Goal: Book appointment/travel/reservation

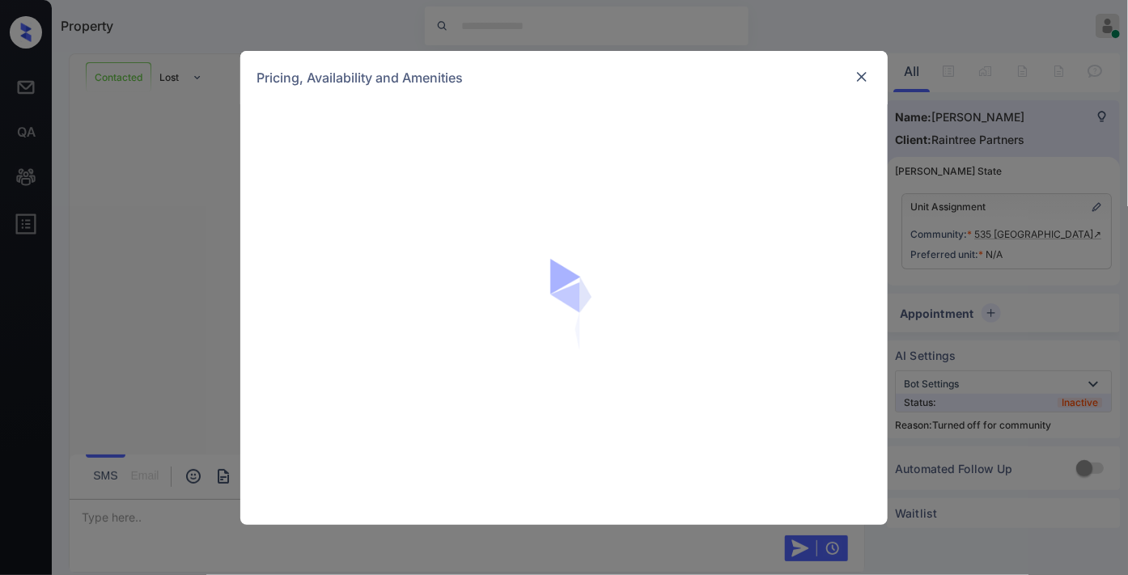
scroll to position [756, 0]
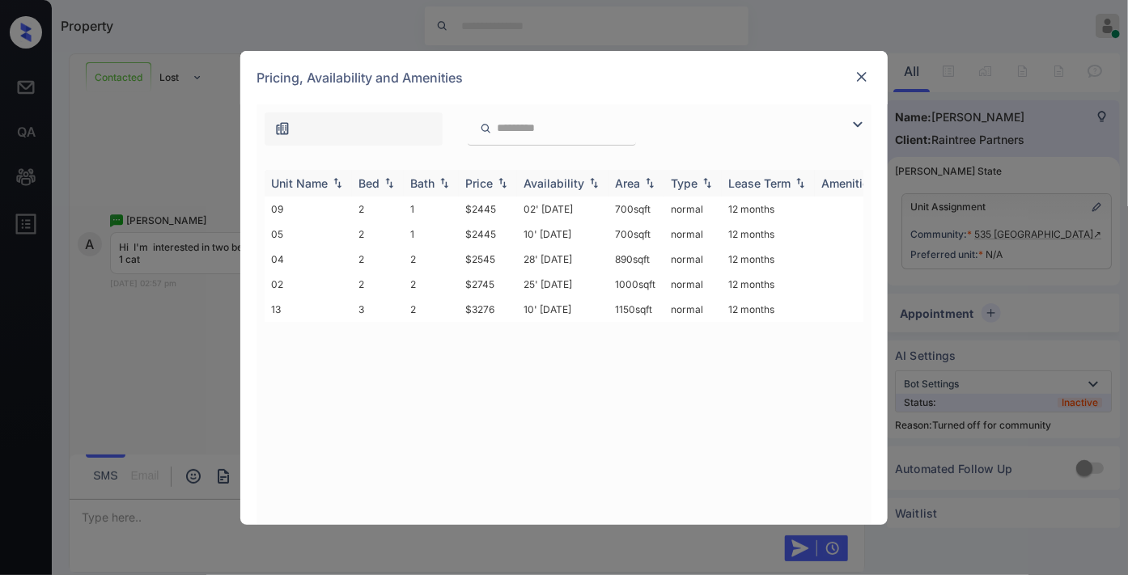
click at [478, 181] on div "Price" at bounding box center [479, 183] width 28 height 14
drag, startPoint x: 498, startPoint y: 202, endPoint x: 458, endPoint y: 202, distance: 40.4
click at [459, 202] on td "$2445" at bounding box center [488, 209] width 58 height 25
copy td "$2445"
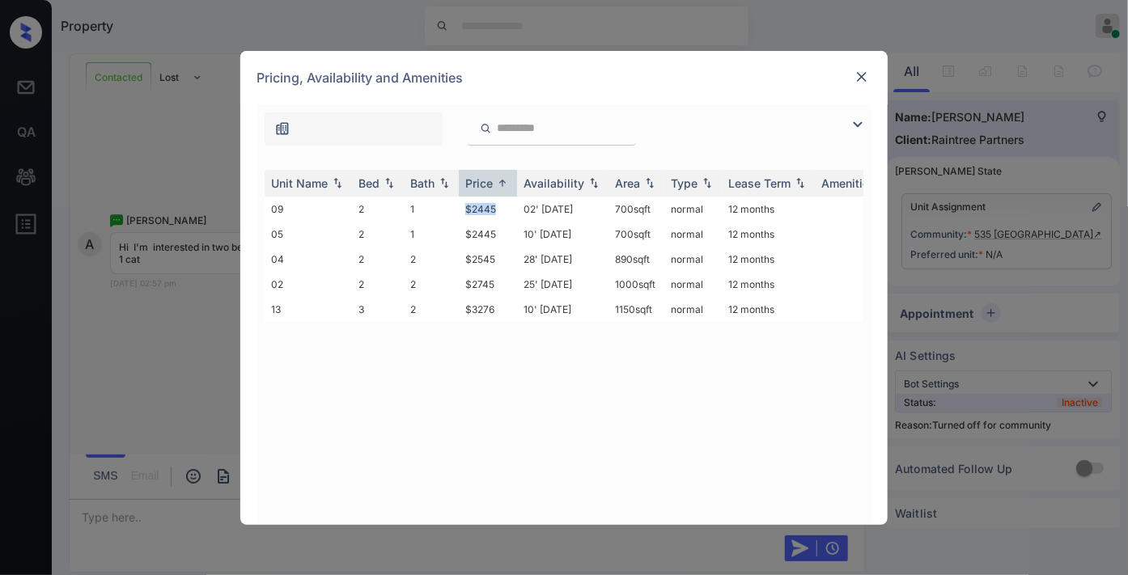
click at [857, 74] on img at bounding box center [861, 77] width 16 height 16
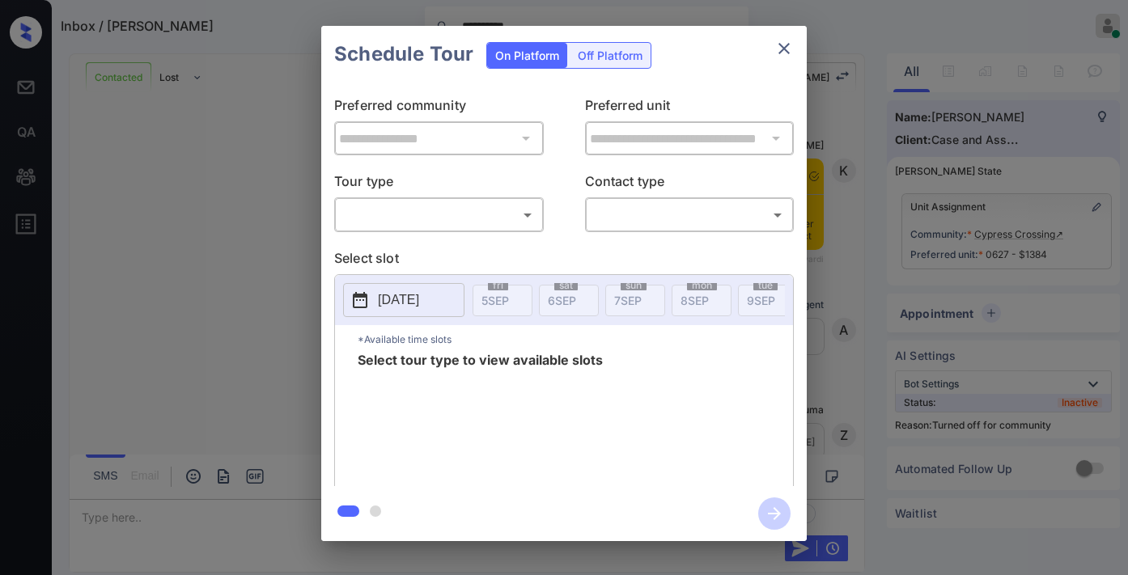
click at [449, 205] on body "**********" at bounding box center [564, 287] width 1128 height 575
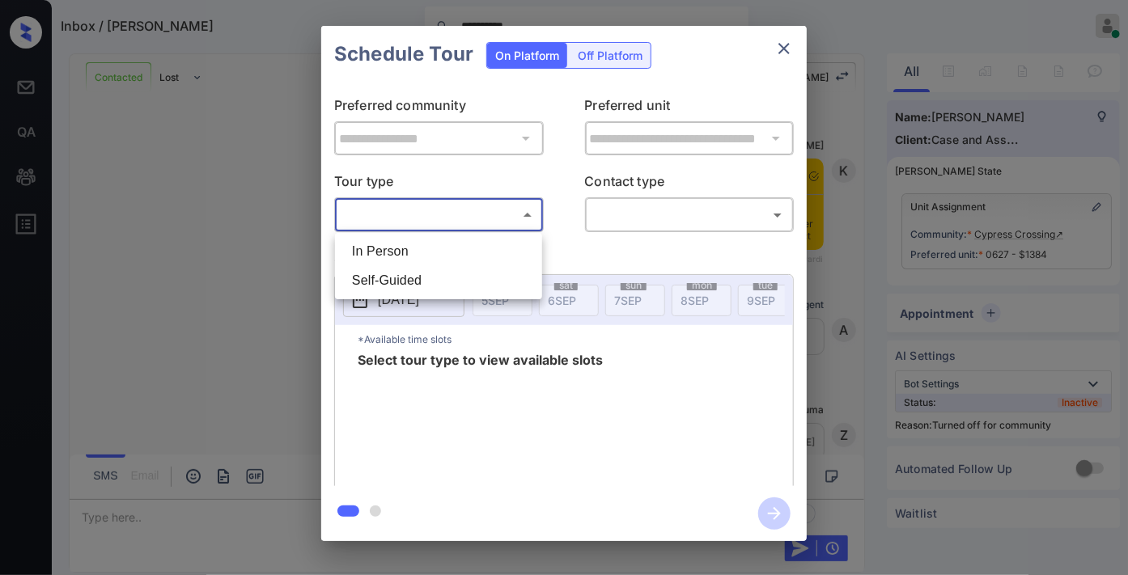
scroll to position [7450, 0]
click at [450, 248] on li "In Person" at bounding box center [438, 251] width 199 height 29
type input "********"
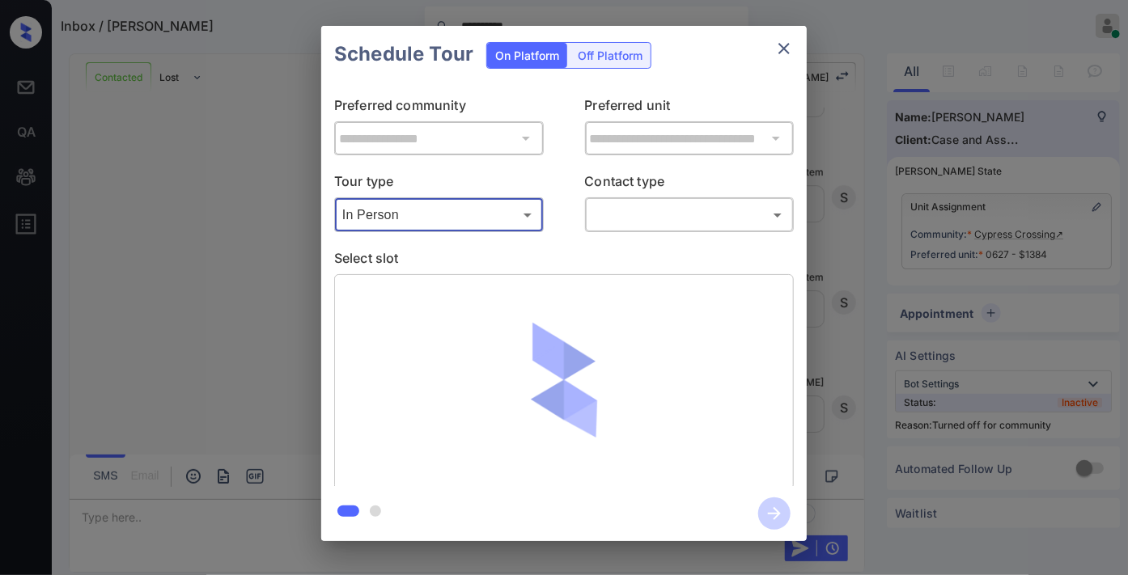
click at [663, 211] on body "**********" at bounding box center [564, 287] width 1128 height 575
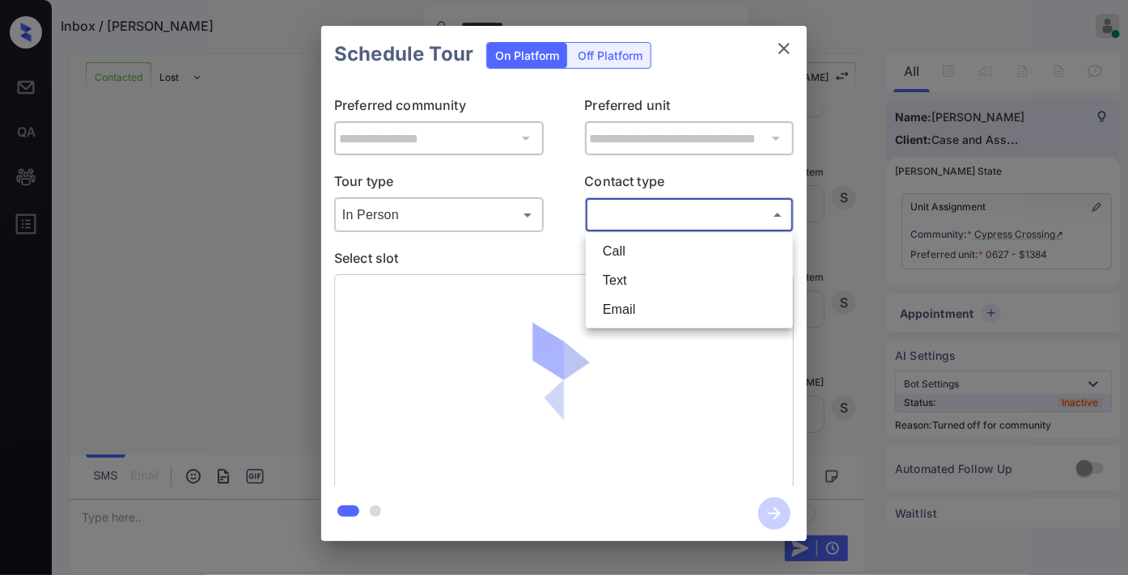
click at [659, 279] on li "Text" at bounding box center [689, 280] width 199 height 29
type input "****"
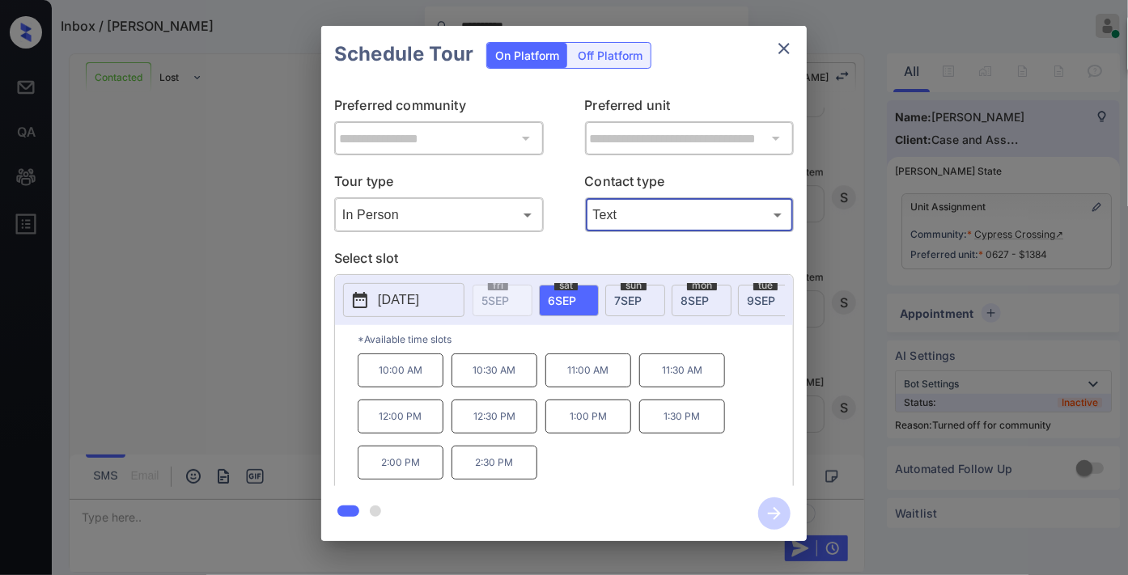
click at [700, 429] on p "1:30 PM" at bounding box center [682, 417] width 86 height 34
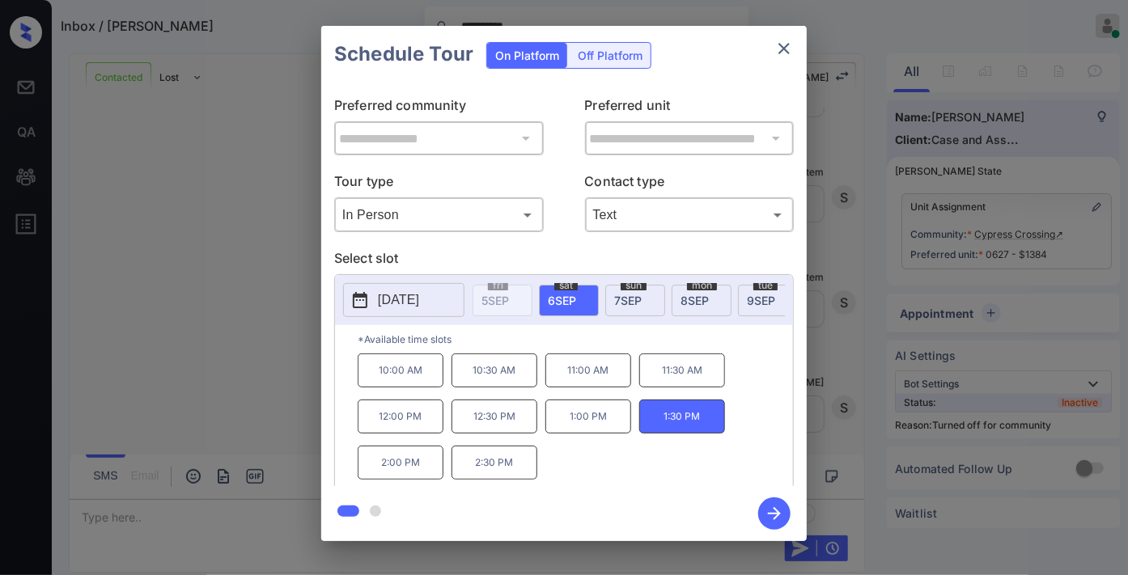
click at [781, 508] on icon "button" at bounding box center [774, 513] width 32 height 32
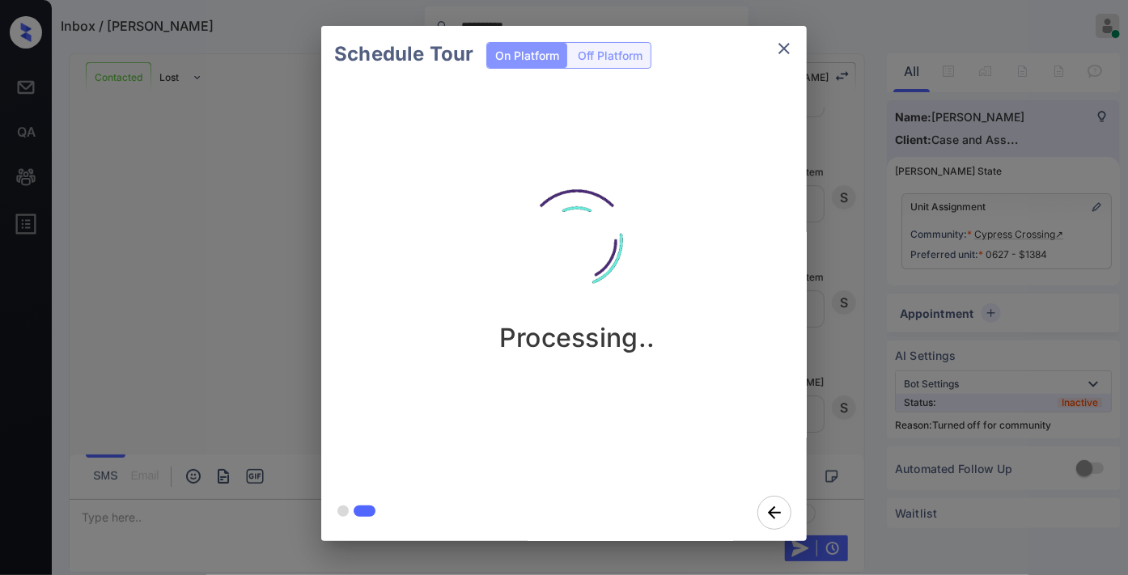
click at [592, 260] on img at bounding box center [577, 241] width 162 height 162
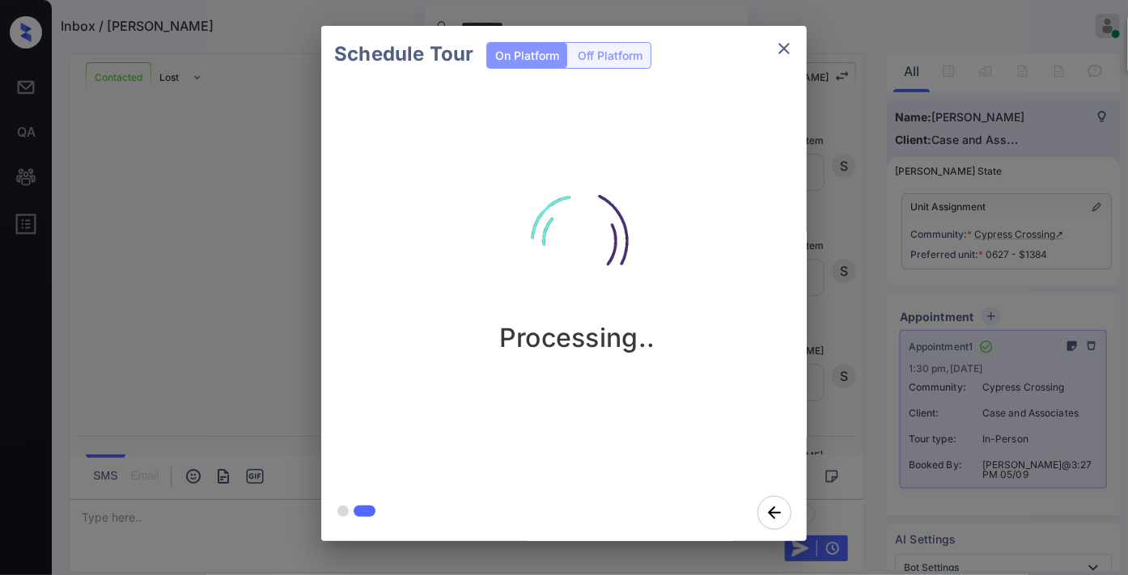
click at [783, 45] on icon "close" at bounding box center [783, 48] width 19 height 19
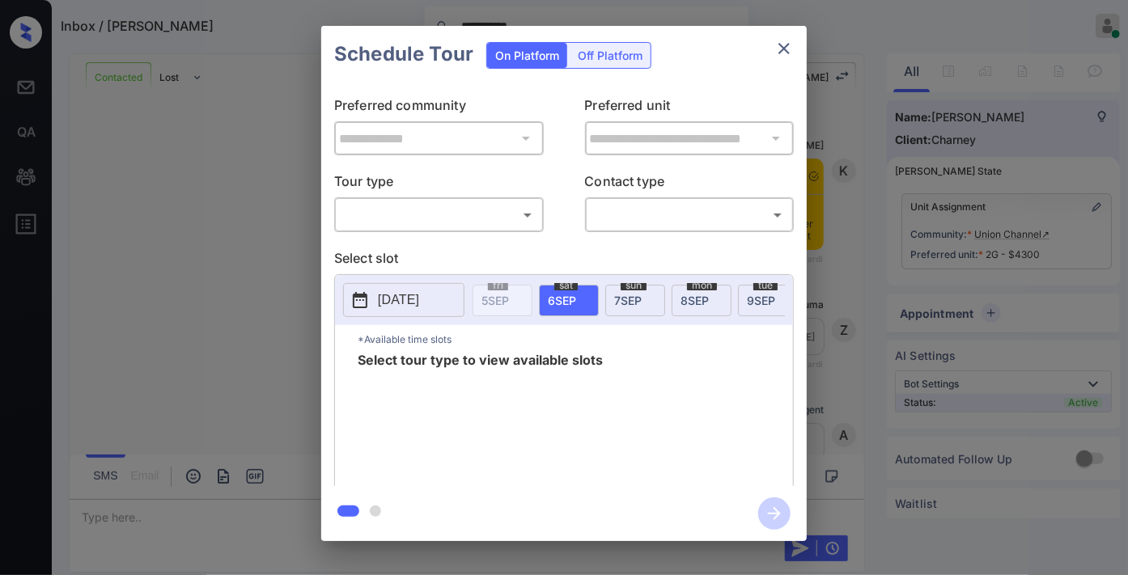
scroll to position [19431, 0]
click at [481, 221] on body "**********" at bounding box center [564, 287] width 1128 height 575
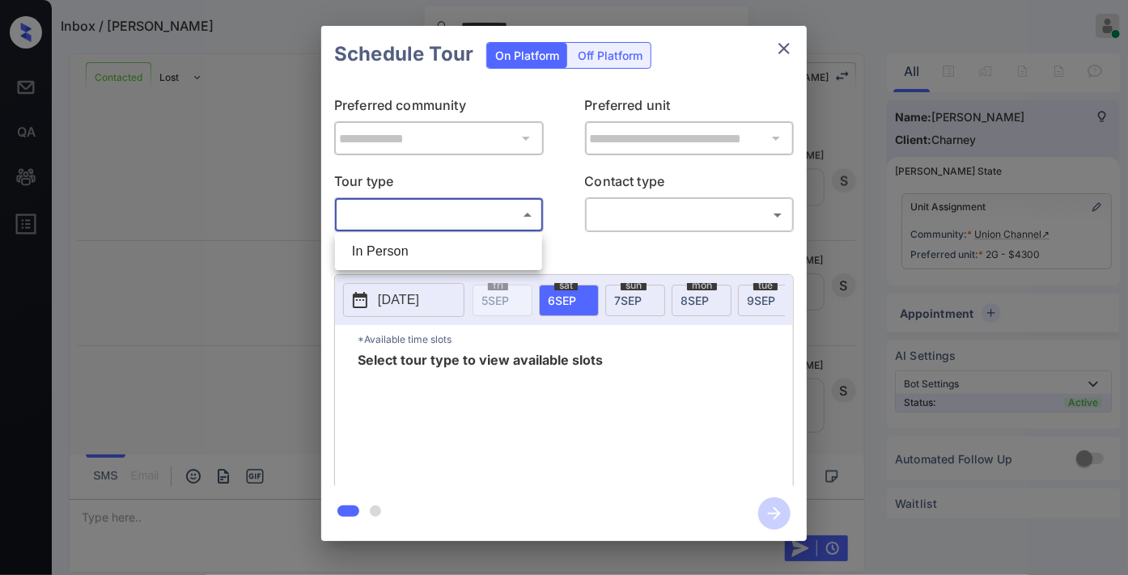
click at [456, 241] on li "In Person" at bounding box center [438, 251] width 199 height 29
type input "********"
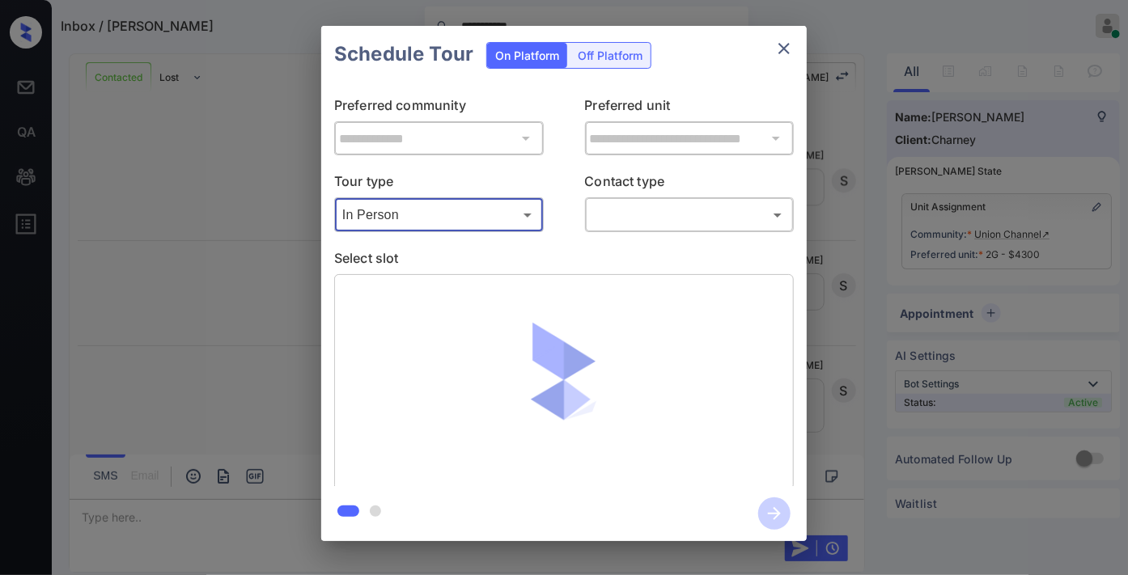
click at [645, 219] on body "**********" at bounding box center [564, 287] width 1128 height 575
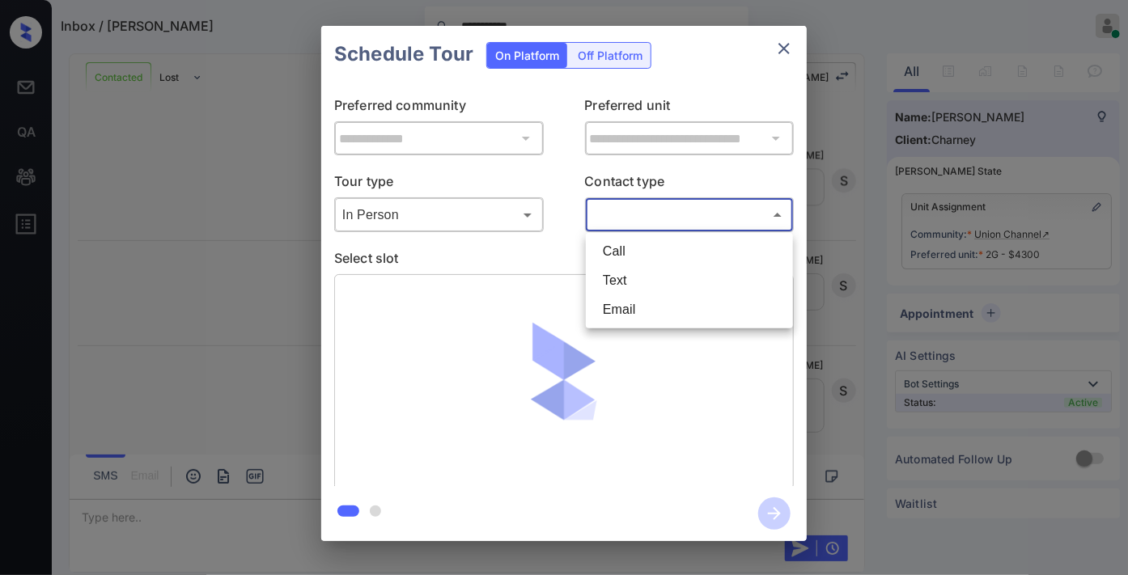
click at [637, 311] on li "Email" at bounding box center [689, 309] width 199 height 29
type input "*****"
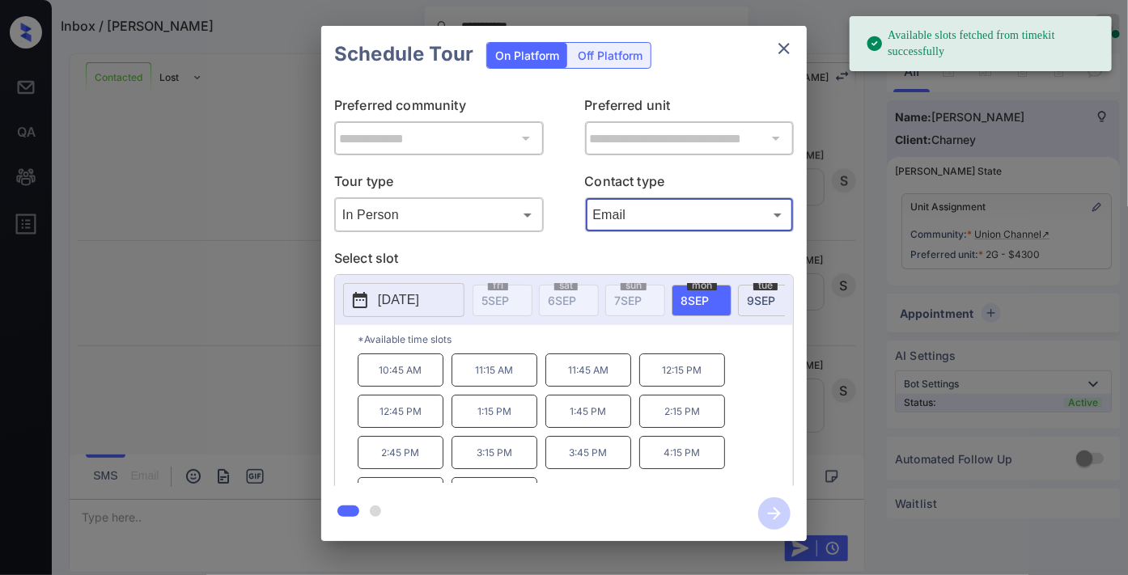
click at [394, 302] on p "[DATE]" at bounding box center [398, 299] width 41 height 19
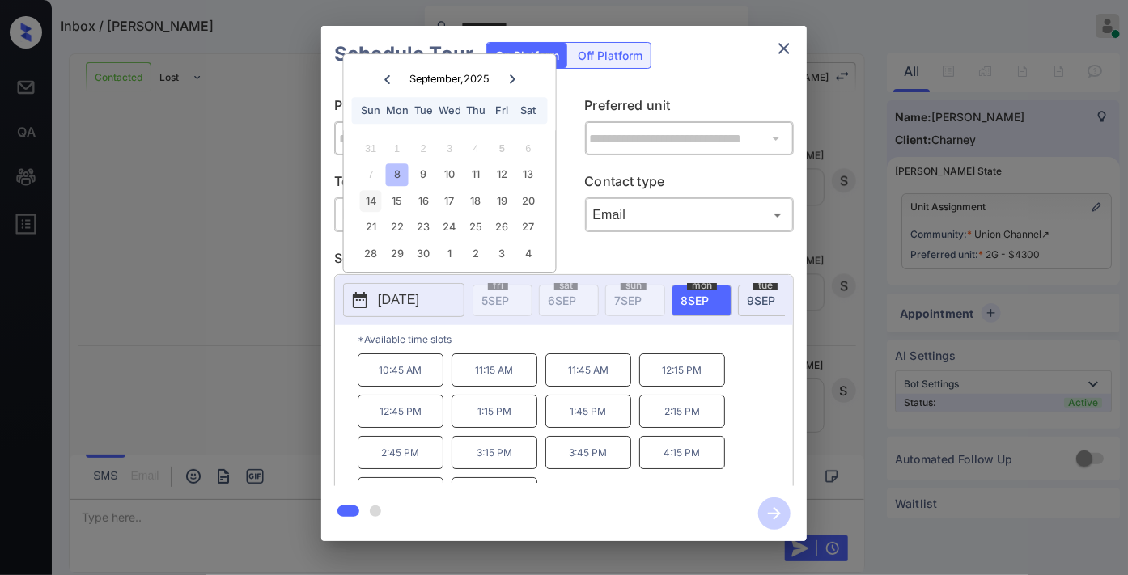
click at [366, 200] on div "14" at bounding box center [371, 201] width 22 height 22
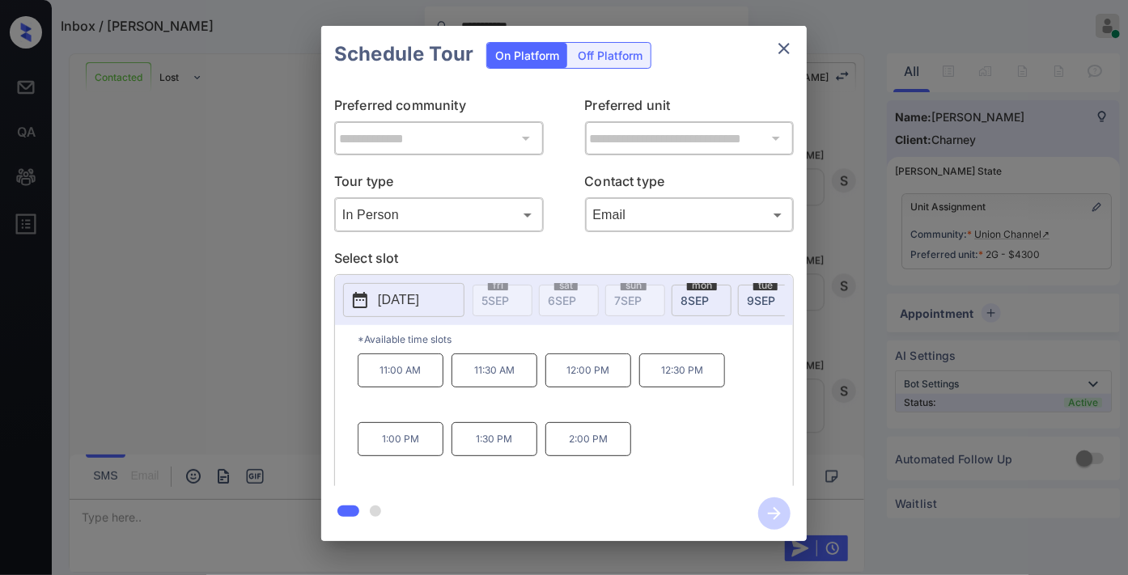
click at [596, 450] on p "2:00 PM" at bounding box center [588, 439] width 86 height 34
click at [777, 518] on icon "button" at bounding box center [774, 513] width 32 height 32
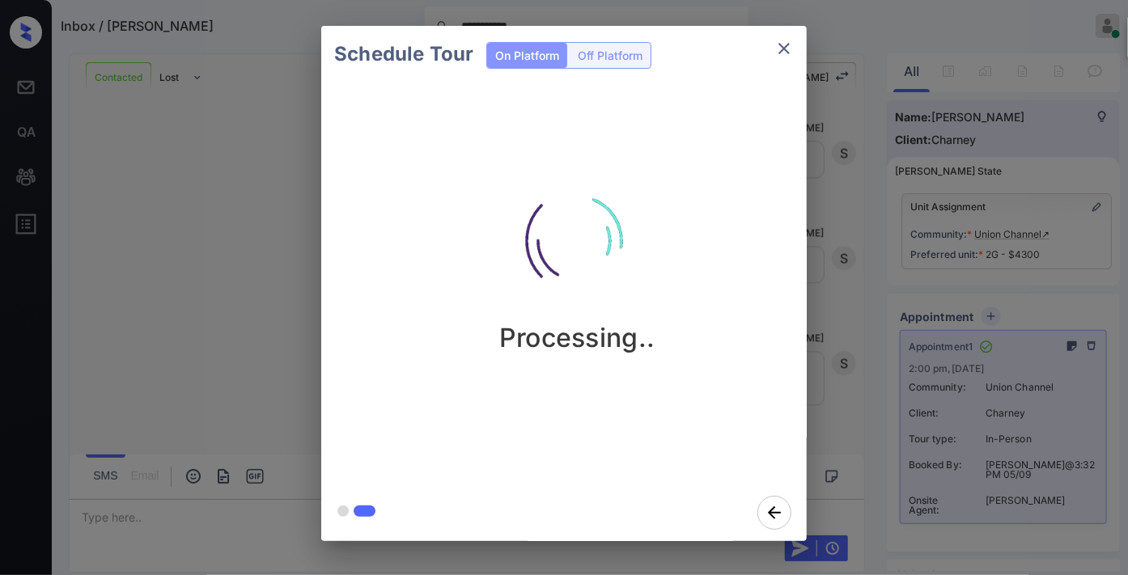
click at [756, 42] on div "Schedule Tour On Platform Off Platform" at bounding box center [563, 54] width 485 height 57
click at [787, 50] on icon "close" at bounding box center [783, 48] width 19 height 19
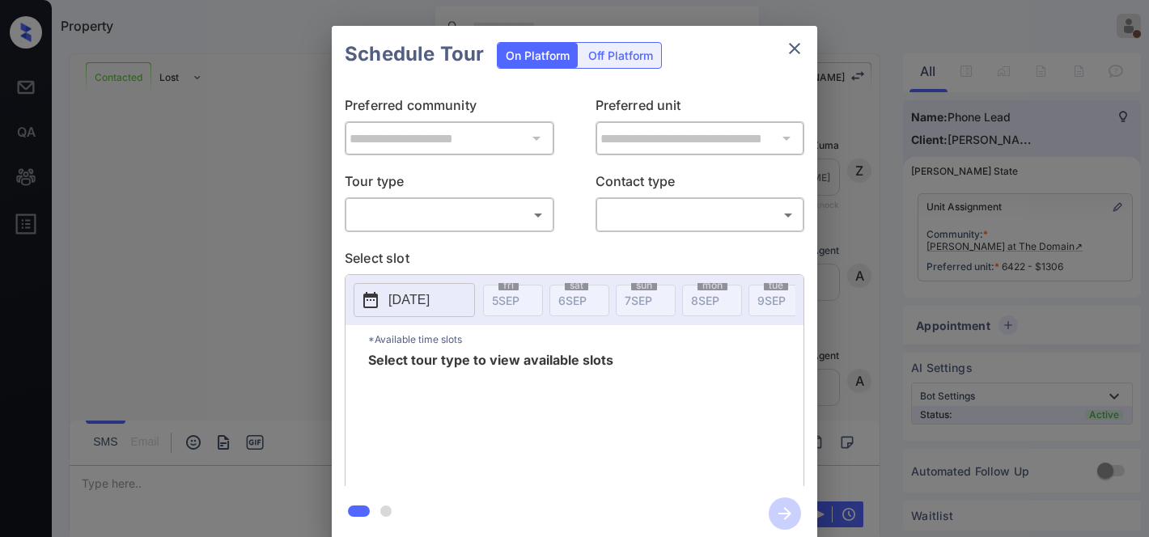
scroll to position [2635, 0]
click at [513, 205] on body "Property Samantha Soliven On Break Set yourself online Set yourself offline Pro…" at bounding box center [574, 268] width 1149 height 537
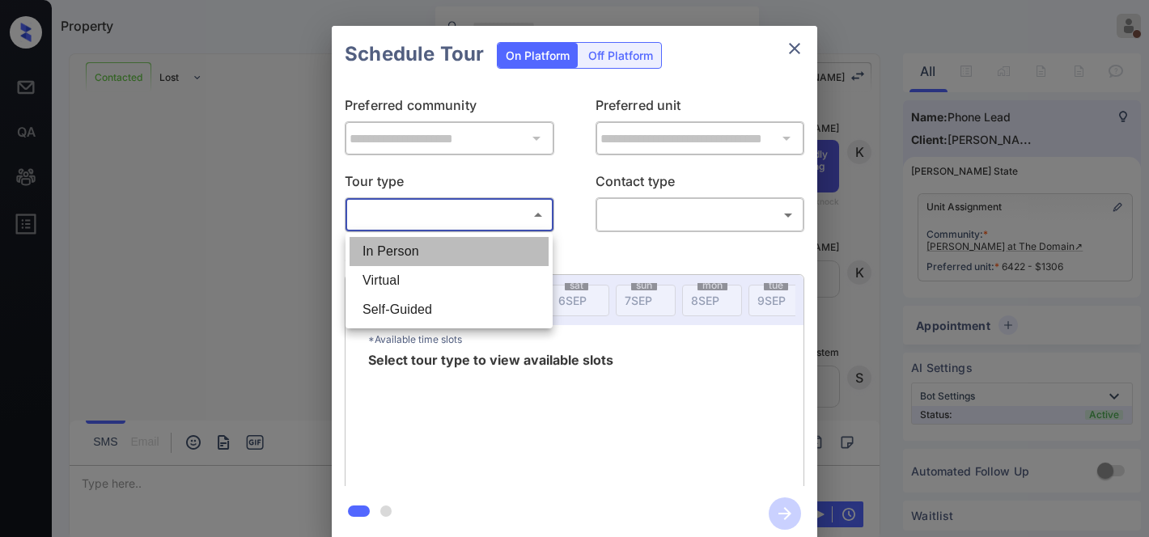
click at [472, 254] on li "In Person" at bounding box center [448, 251] width 199 height 29
type input "********"
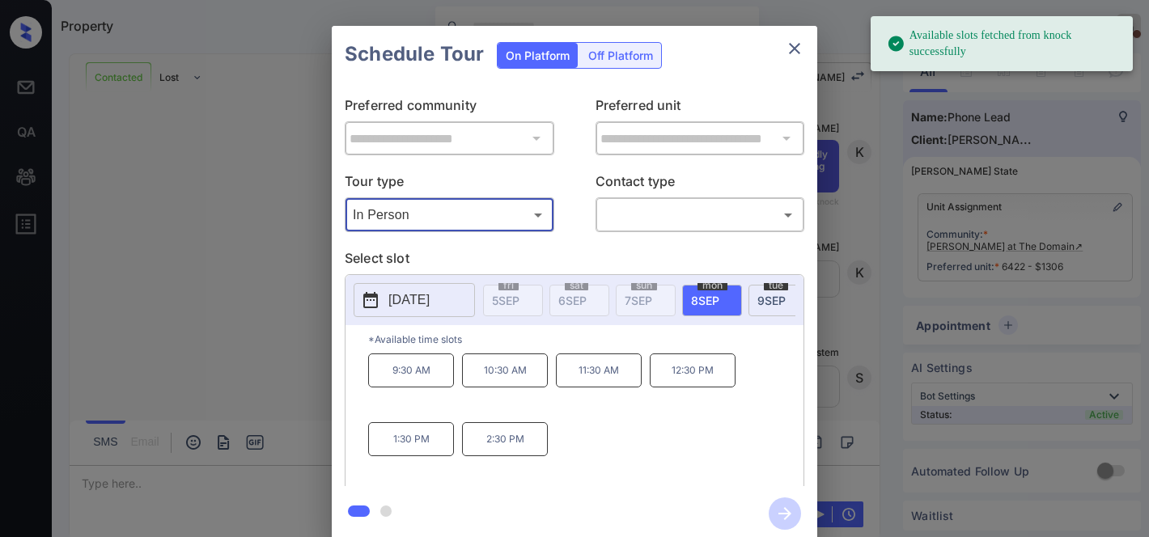
click at [418, 295] on p "[DATE]" at bounding box center [408, 299] width 41 height 19
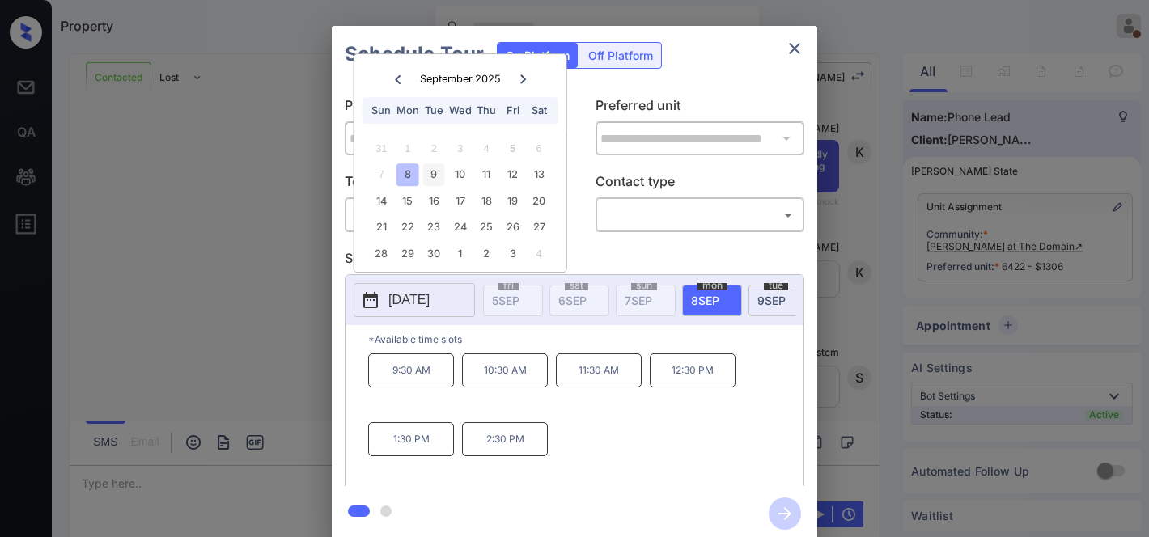
click at [423, 178] on div "9" at bounding box center [434, 175] width 22 height 22
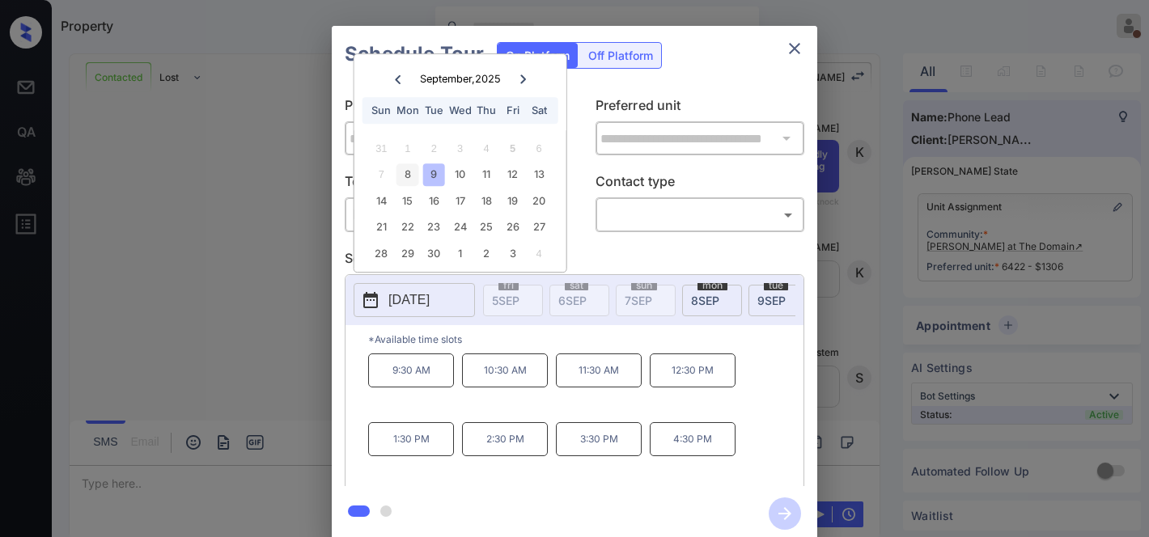
click at [409, 176] on div "8" at bounding box center [407, 175] width 22 height 22
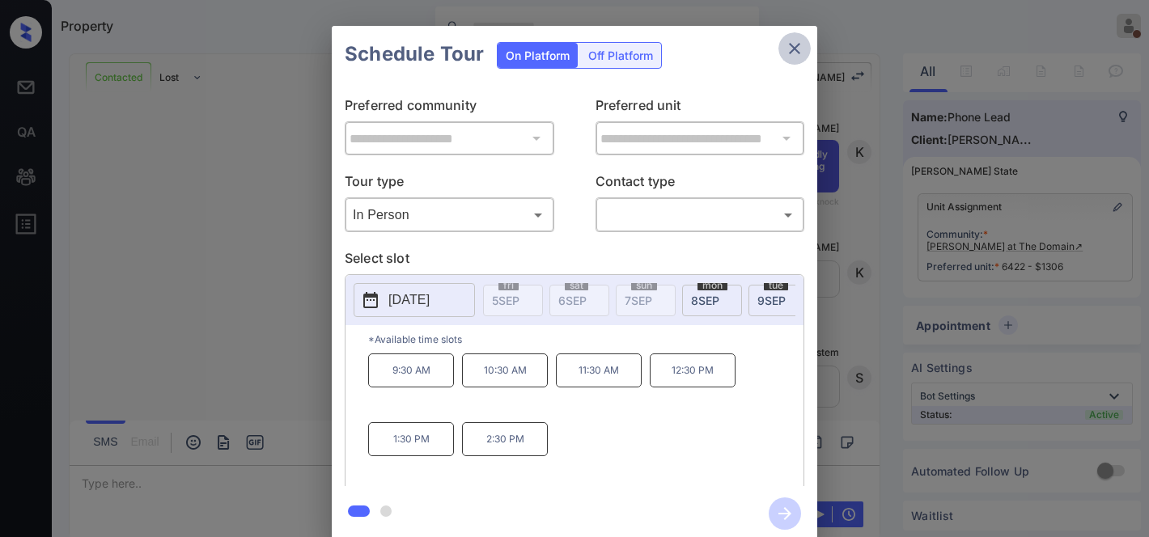
click at [789, 50] on icon "close" at bounding box center [794, 48] width 19 height 19
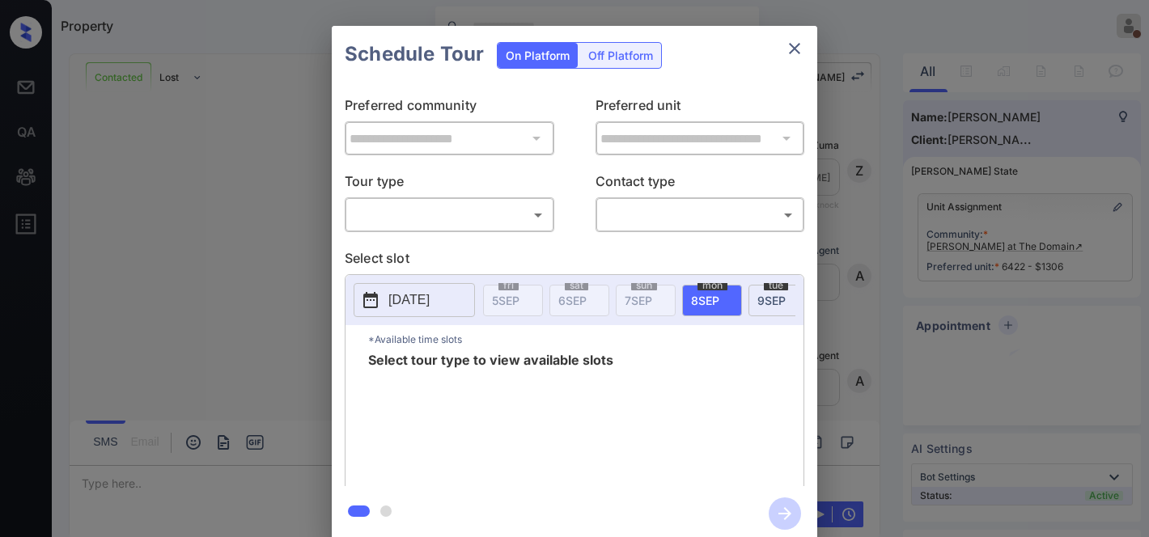
click at [442, 217] on body "Property [PERSON_NAME] On Break Set yourself online Set yourself offline Profil…" at bounding box center [574, 268] width 1149 height 537
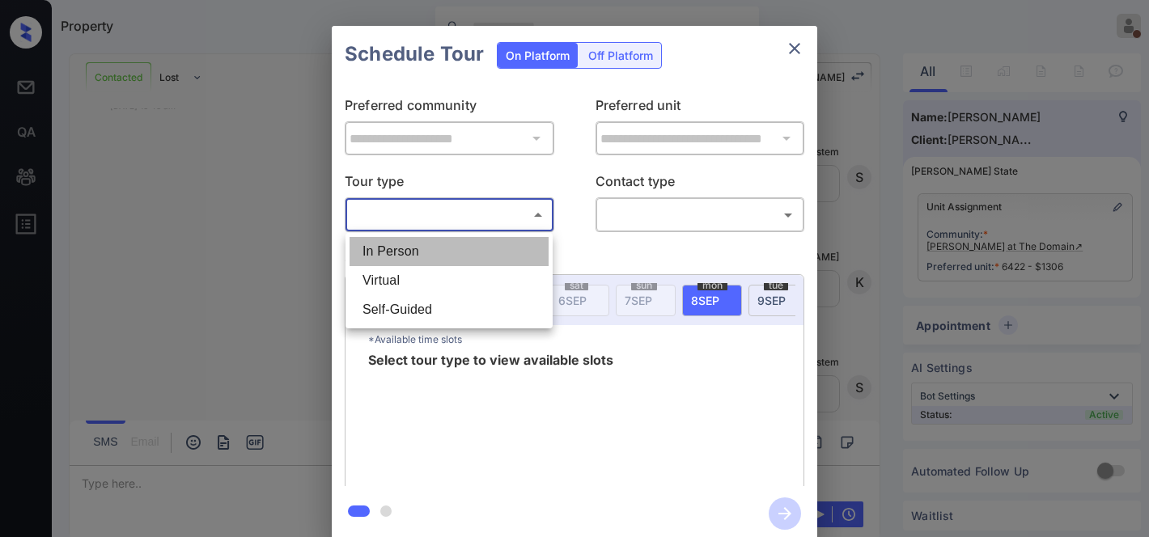
click at [450, 259] on li "In Person" at bounding box center [448, 251] width 199 height 29
type input "********"
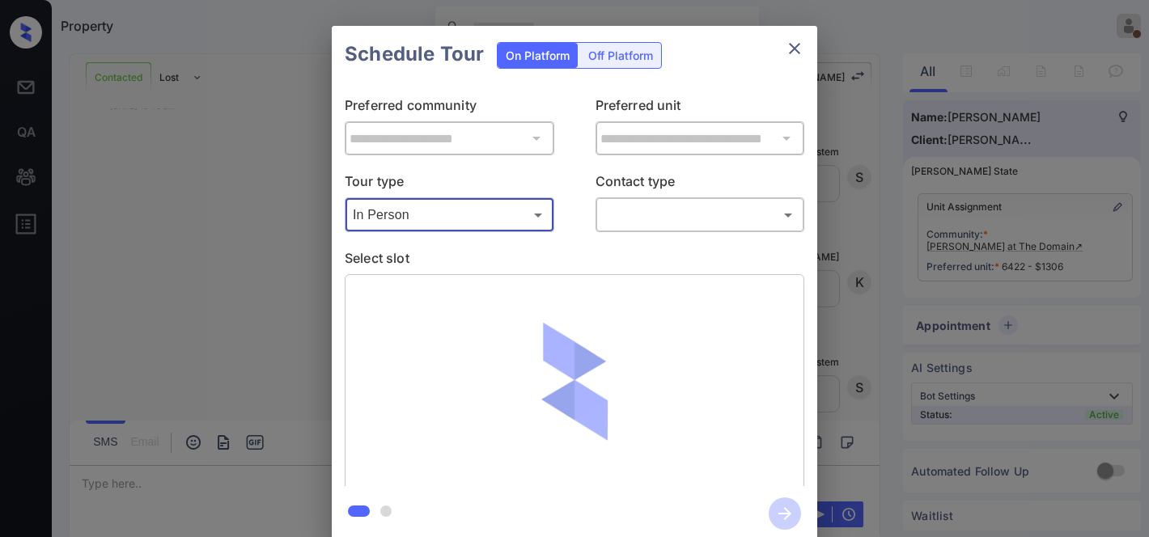
click at [652, 220] on body "Property [PERSON_NAME] On Break Set yourself online Set yourself offline Profil…" at bounding box center [574, 268] width 1149 height 537
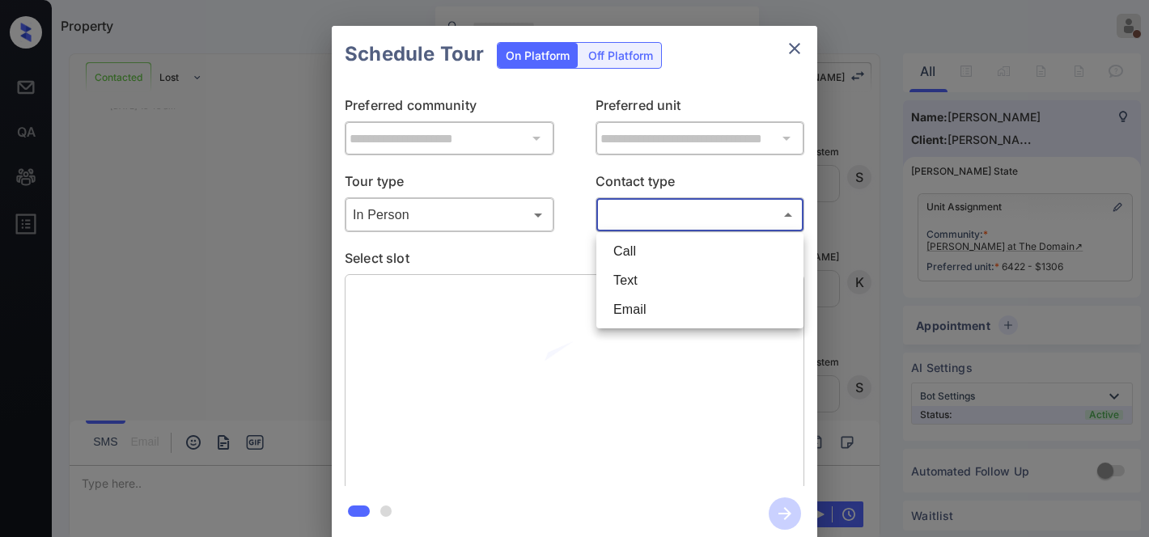
click at [652, 252] on li "Call" at bounding box center [699, 251] width 199 height 29
type input "****"
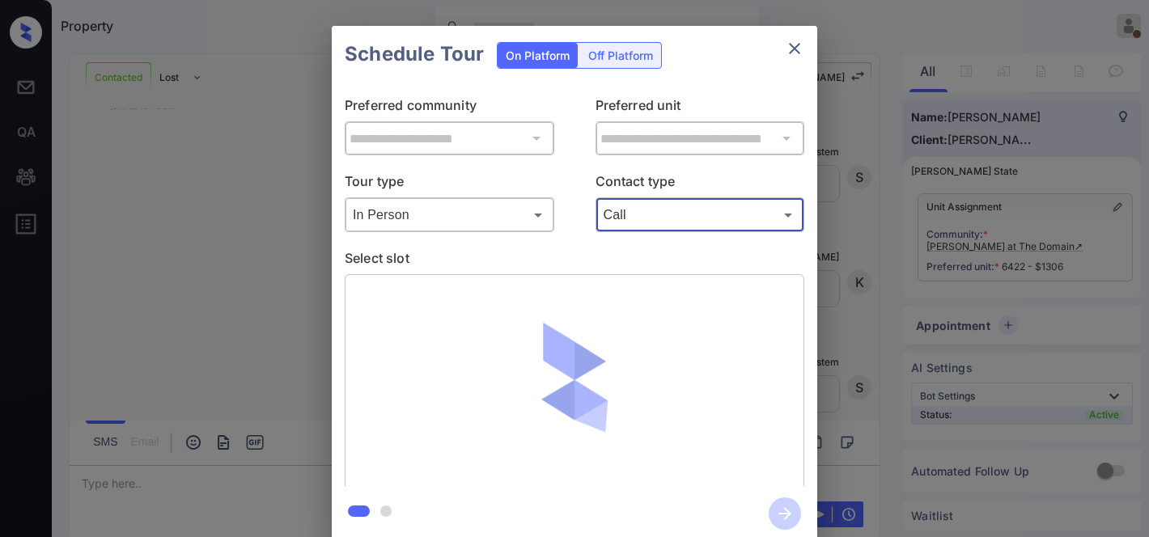
click at [516, 220] on body "Property [PERSON_NAME] On Break Set yourself online Set yourself offline Profil…" at bounding box center [574, 268] width 1149 height 537
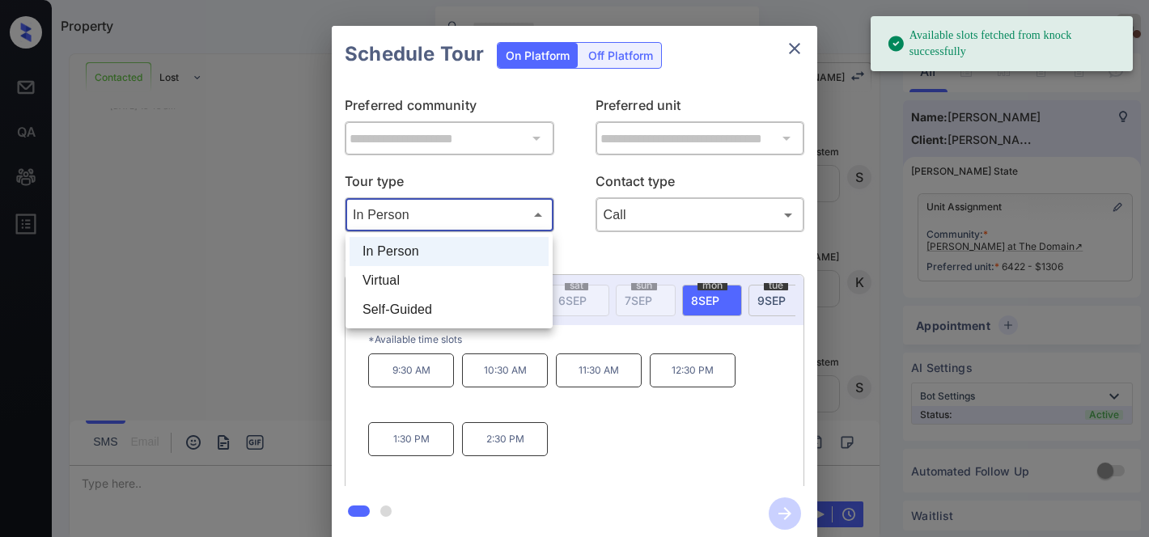
click at [516, 220] on div at bounding box center [574, 268] width 1149 height 537
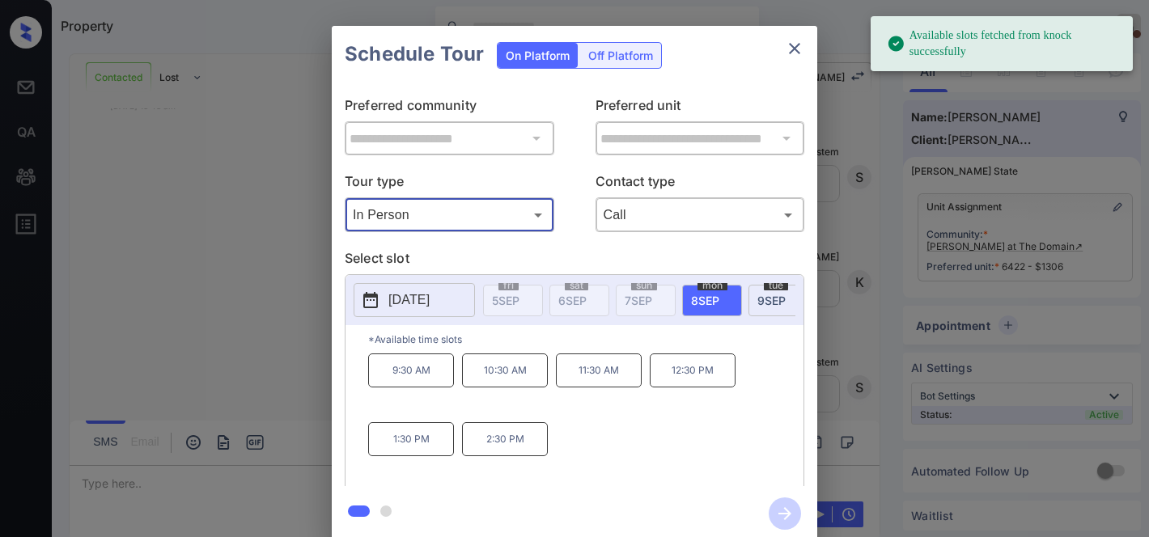
click at [516, 220] on body "Available slots fetched from knock successfully Property [PERSON_NAME] On Break…" at bounding box center [574, 268] width 1149 height 537
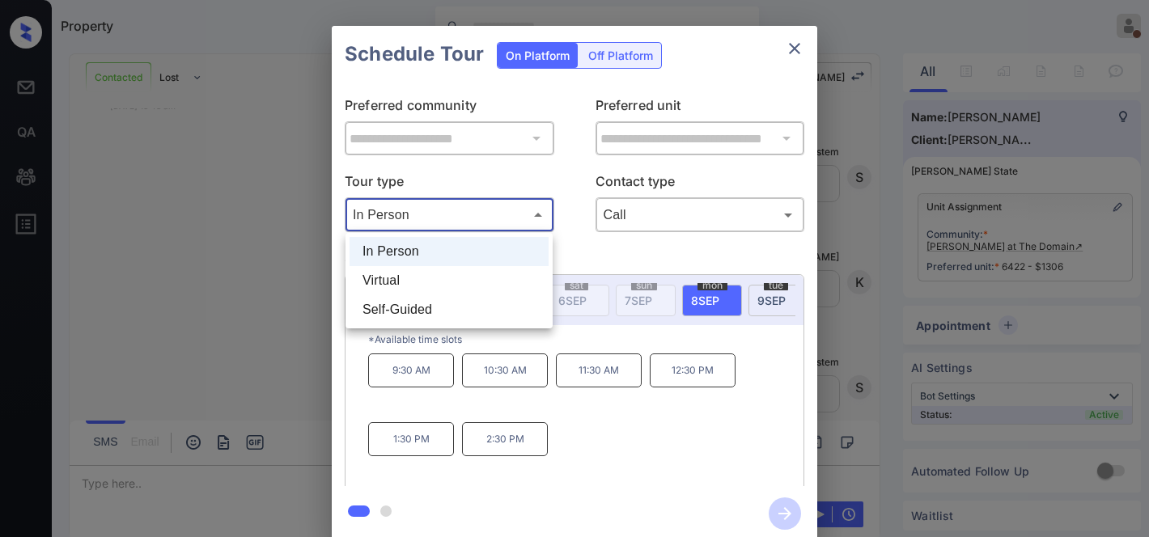
click at [515, 252] on li "In Person" at bounding box center [448, 251] width 199 height 29
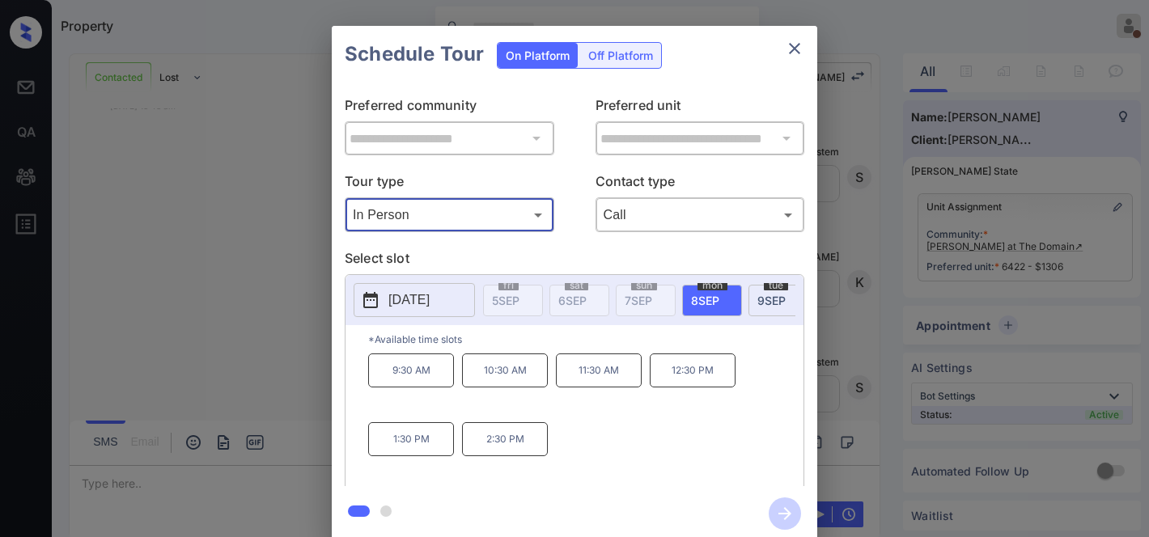
click at [430, 297] on p "[DATE]" at bounding box center [408, 299] width 41 height 19
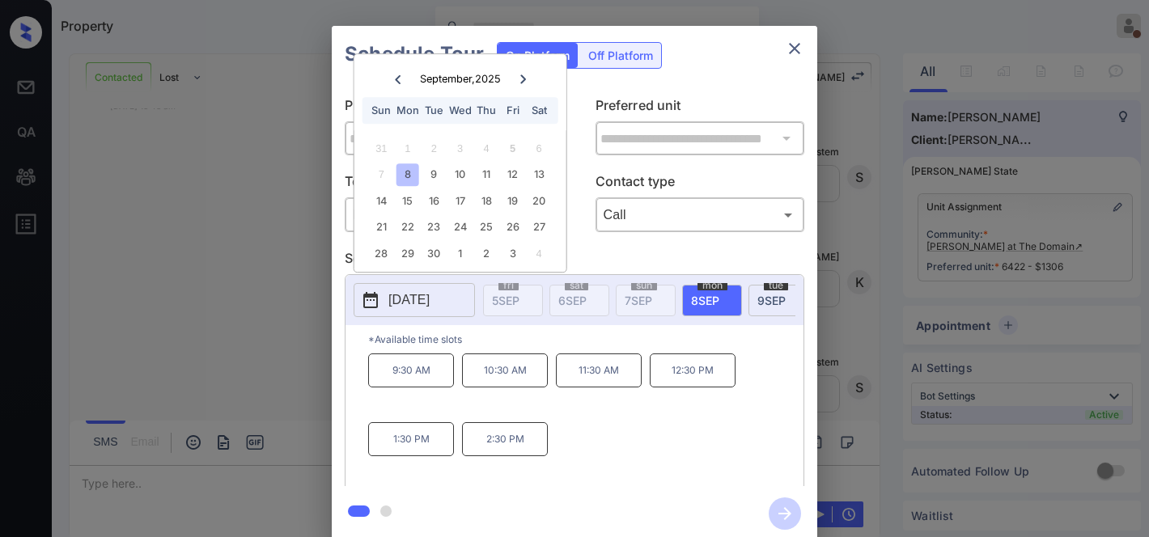
click at [405, 180] on div "8" at bounding box center [407, 175] width 22 height 22
click at [683, 252] on p "Select slot" at bounding box center [574, 261] width 459 height 26
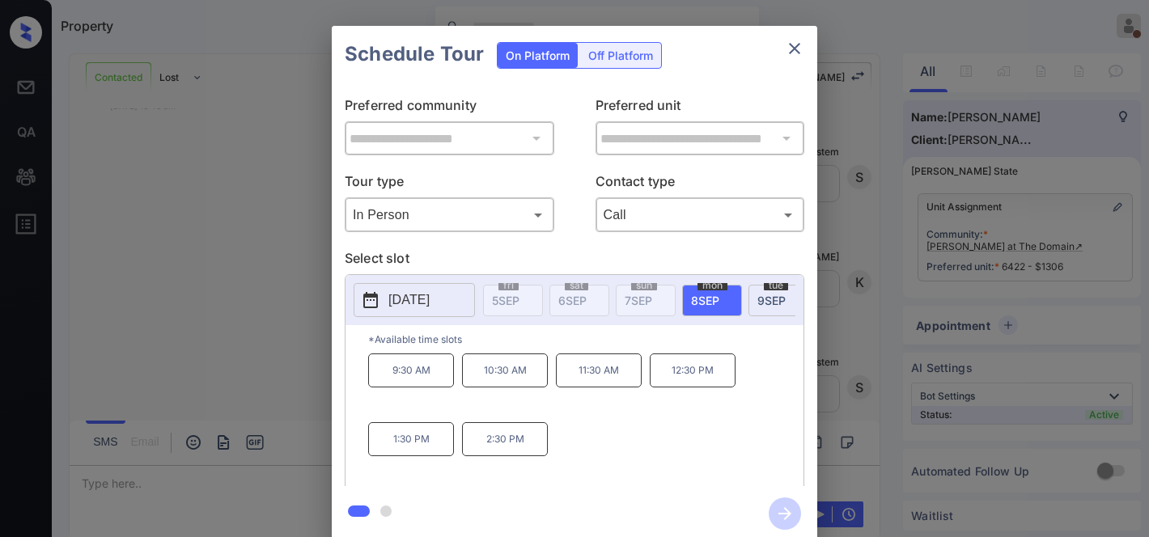
click at [430, 294] on p "[DATE]" at bounding box center [408, 299] width 41 height 19
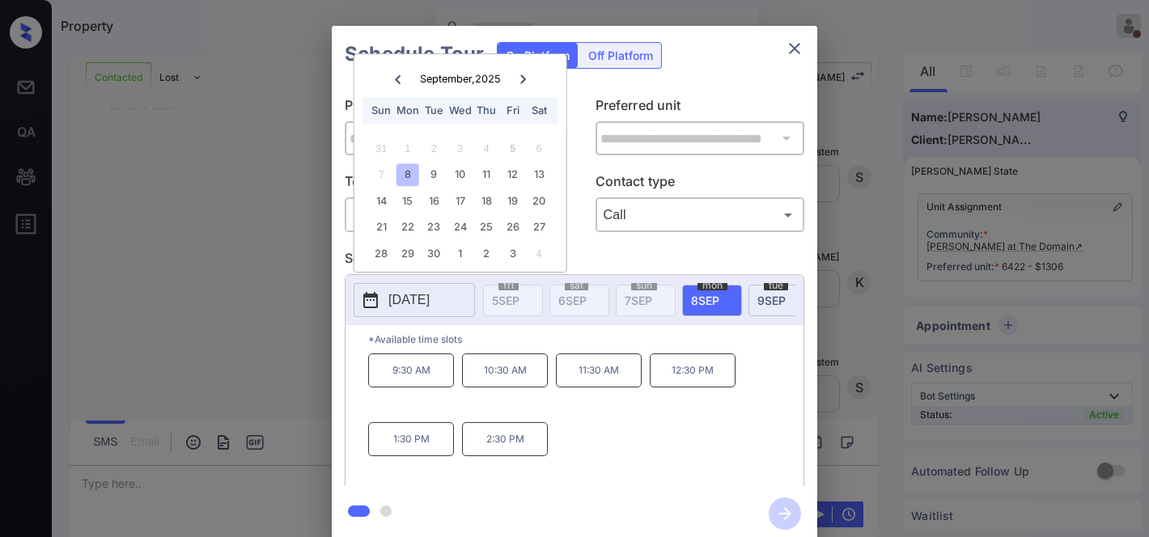
click at [422, 370] on p "9:30 AM" at bounding box center [411, 370] width 86 height 34
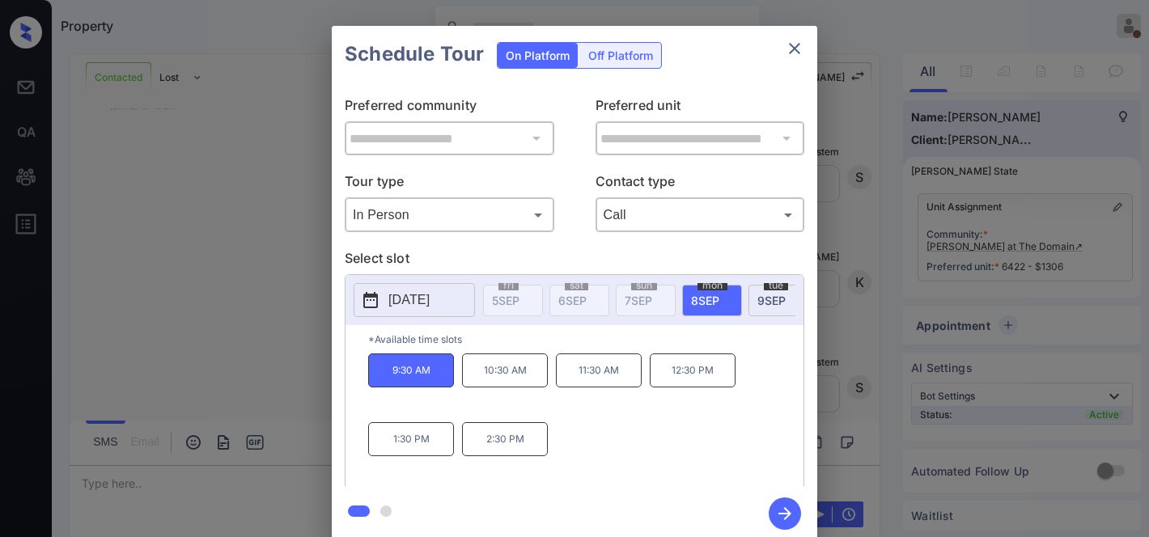
click at [783, 505] on icon "button" at bounding box center [784, 513] width 32 height 32
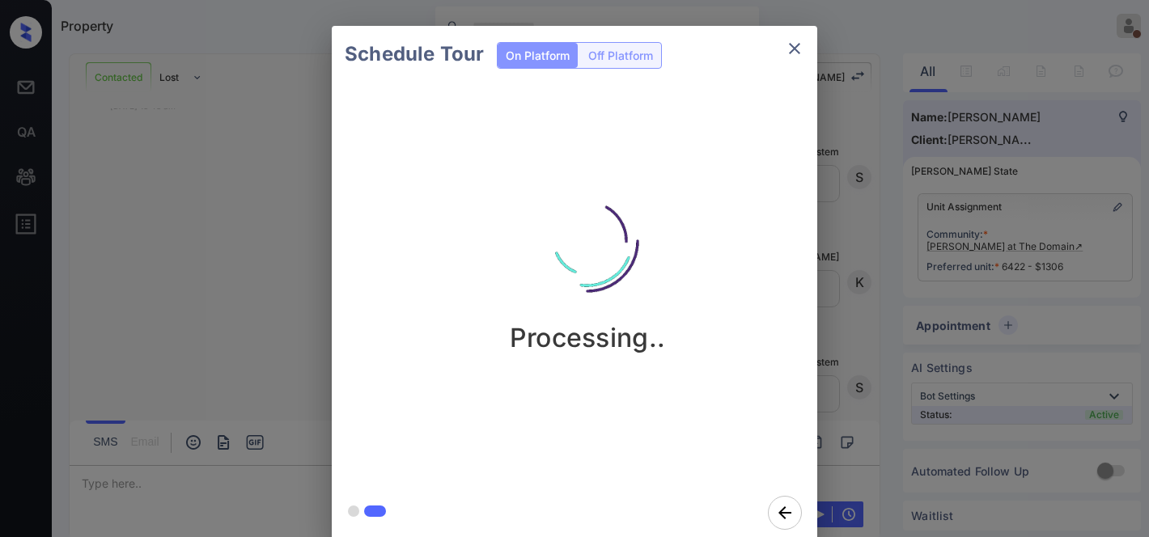
click at [696, 207] on div "Processing.." at bounding box center [587, 256] width 485 height 193
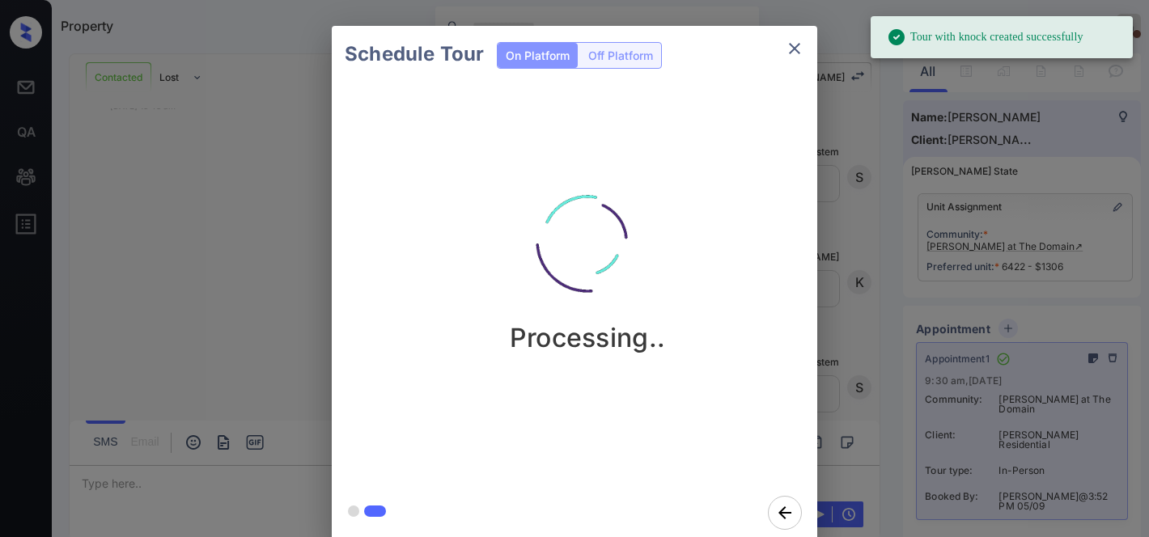
click at [791, 51] on icon "close" at bounding box center [794, 48] width 11 height 11
